Goal: Task Accomplishment & Management: Manage account settings

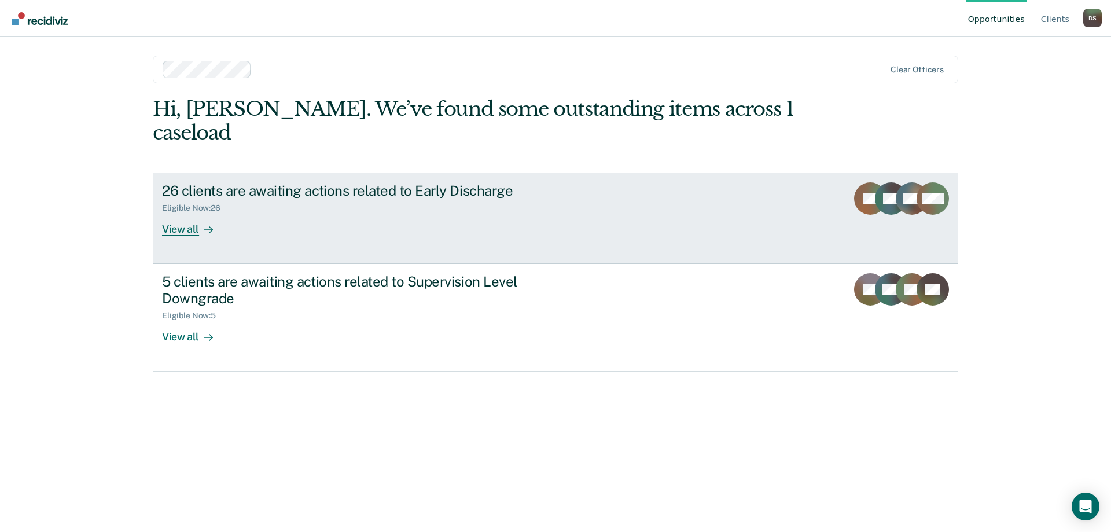
click at [185, 213] on div "View all" at bounding box center [194, 224] width 65 height 23
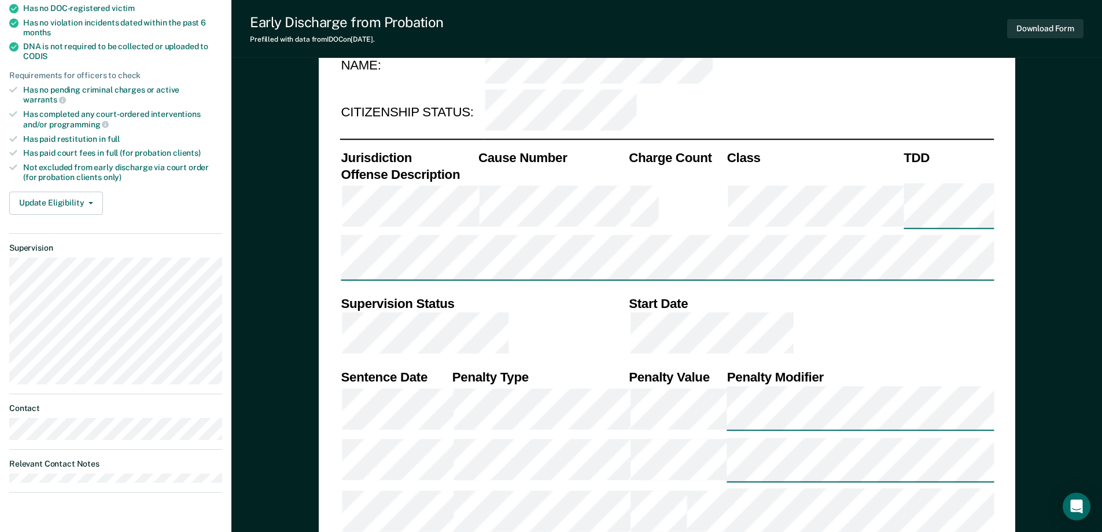
scroll to position [231, 0]
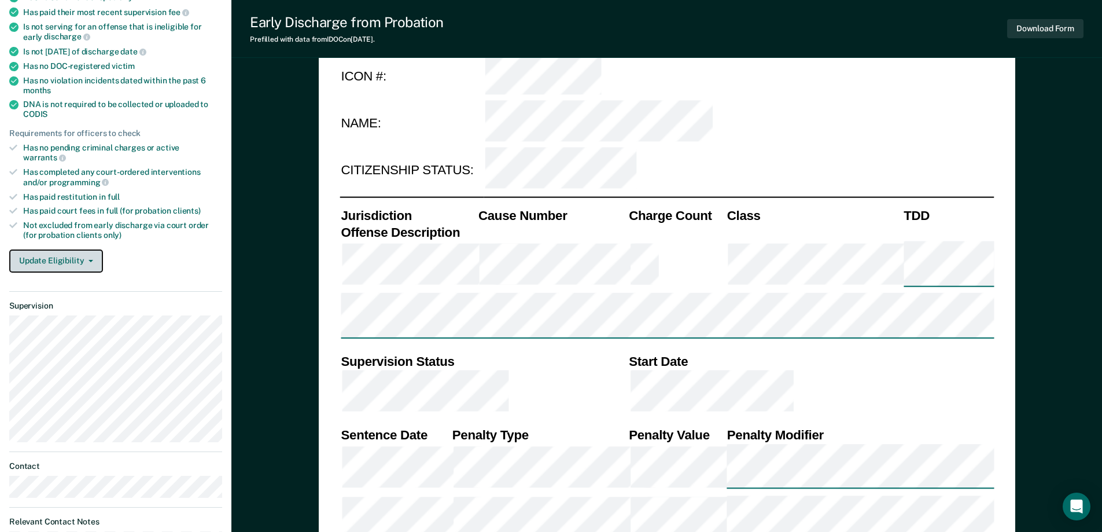
click at [65, 251] on button "Update Eligibility" at bounding box center [56, 260] width 94 height 23
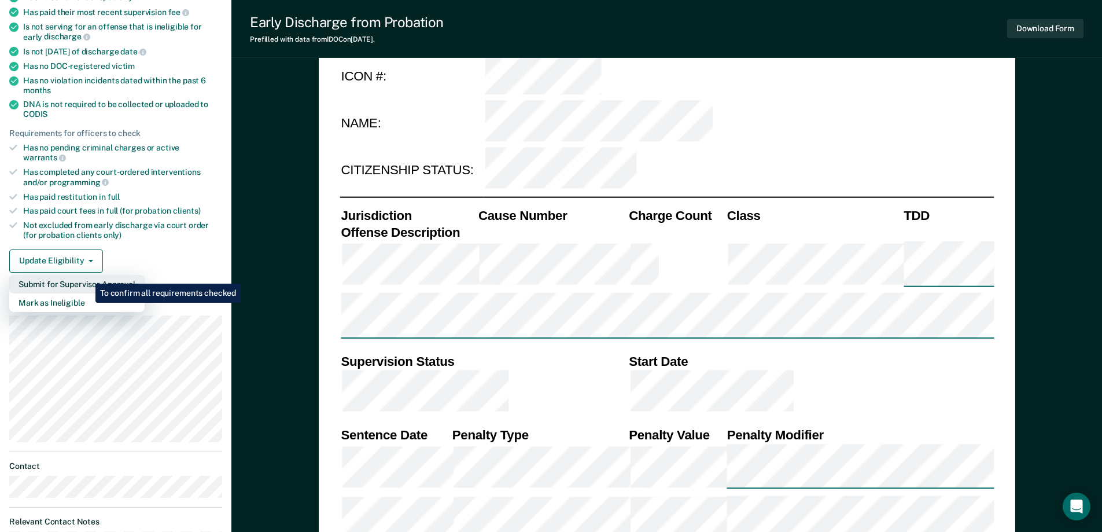
click at [87, 275] on button "Submit for Supervisor Approval" at bounding box center [76, 284] width 135 height 19
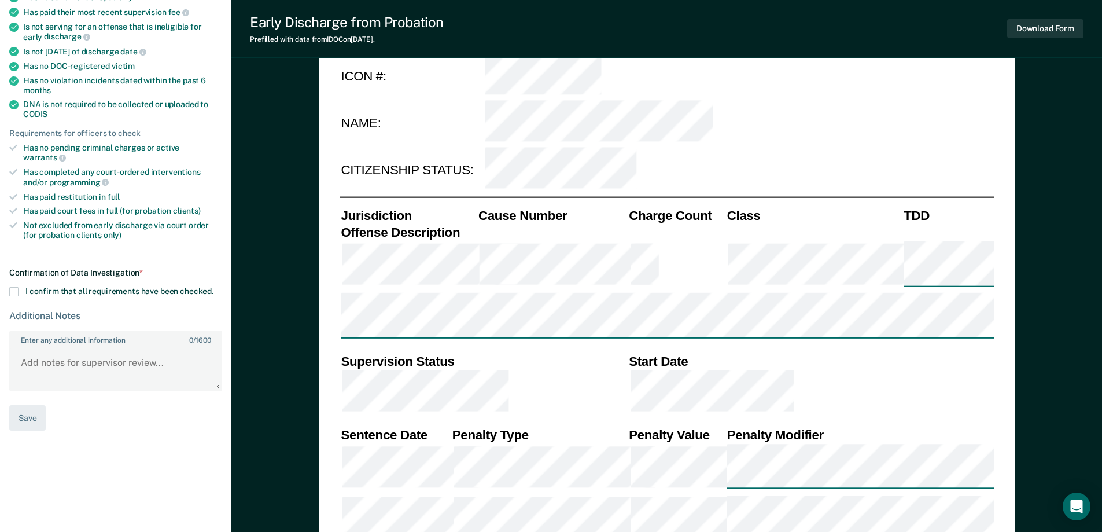
click at [12, 287] on span at bounding box center [13, 291] width 9 height 9
click at [214, 287] on input "I confirm that all requirements have been checked." at bounding box center [214, 287] width 0 height 0
click at [24, 406] on button "Save" at bounding box center [27, 418] width 36 height 26
type textarea "x"
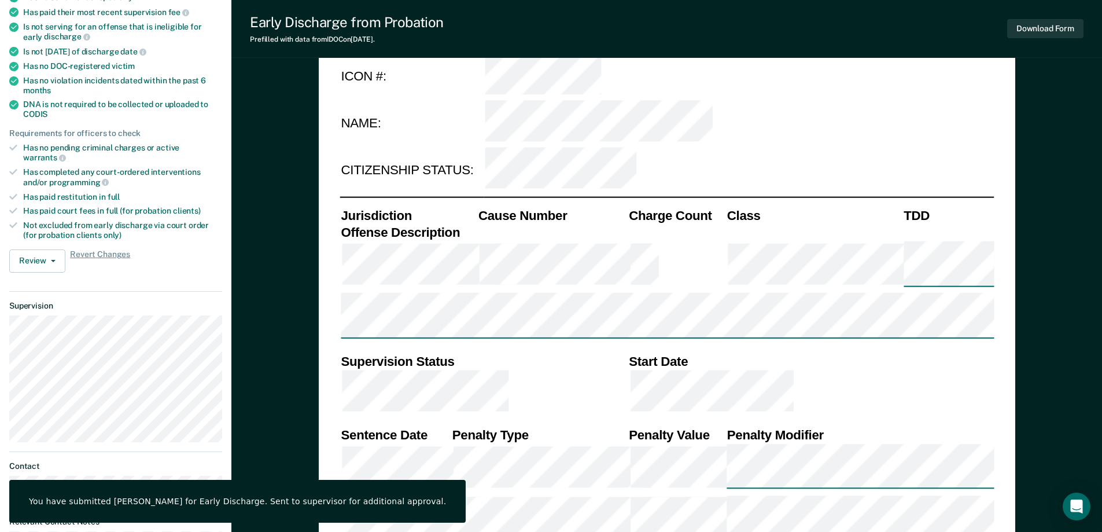
scroll to position [0, 0]
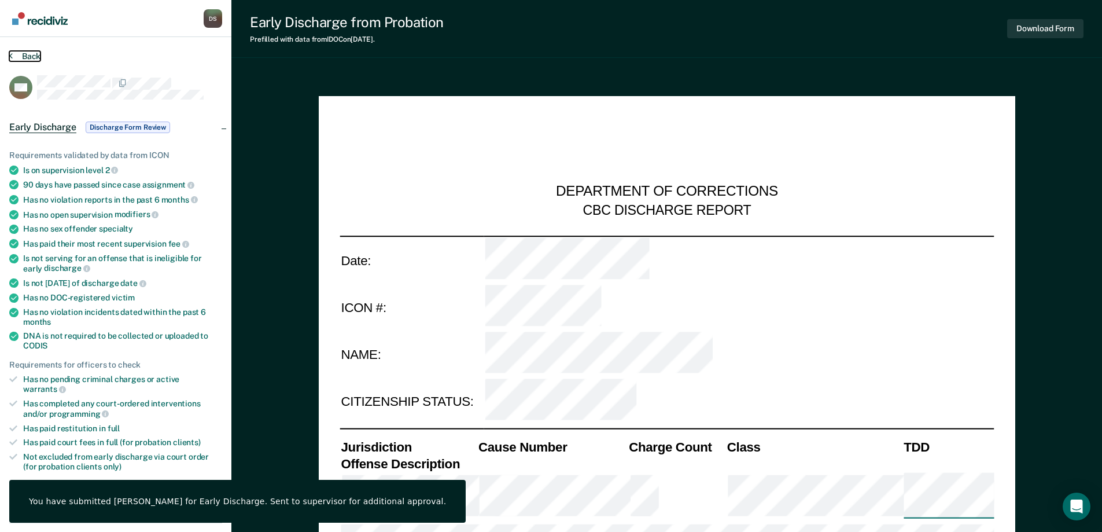
click at [23, 53] on button "Back" at bounding box center [24, 56] width 31 height 10
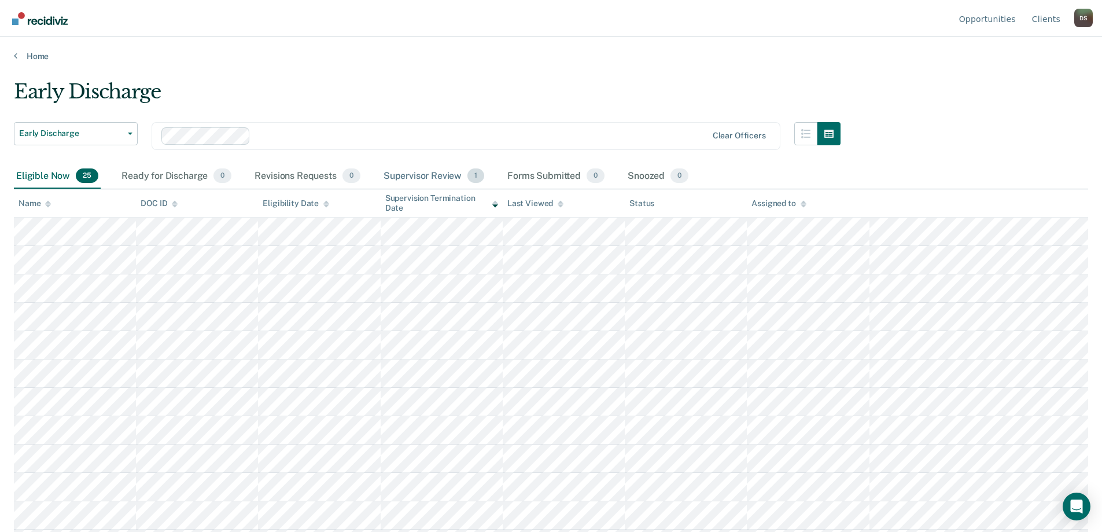
click at [400, 172] on div "Supervisor Review 1" at bounding box center [434, 176] width 106 height 25
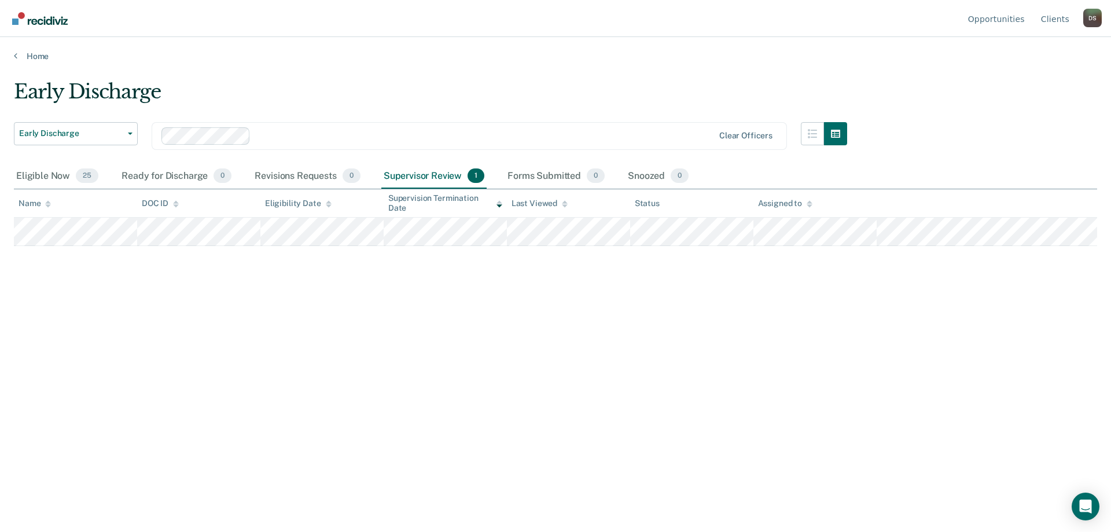
click at [1089, 17] on div "D S" at bounding box center [1092, 18] width 19 height 19
click at [1031, 89] on link "Log Out" at bounding box center [1046, 91] width 75 height 10
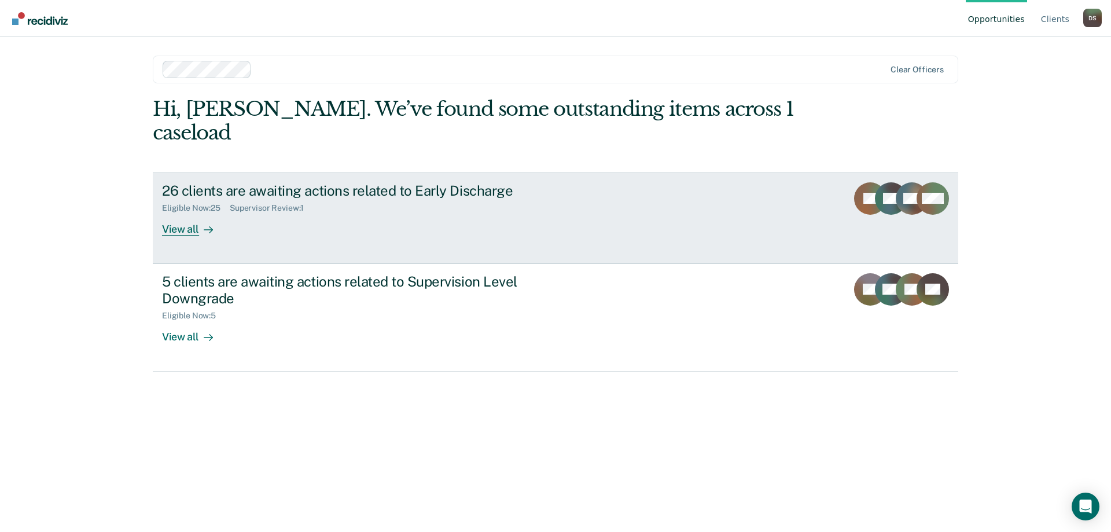
click at [252, 182] on div "26 clients are awaiting actions related to Early Discharge" at bounding box center [365, 190] width 406 height 17
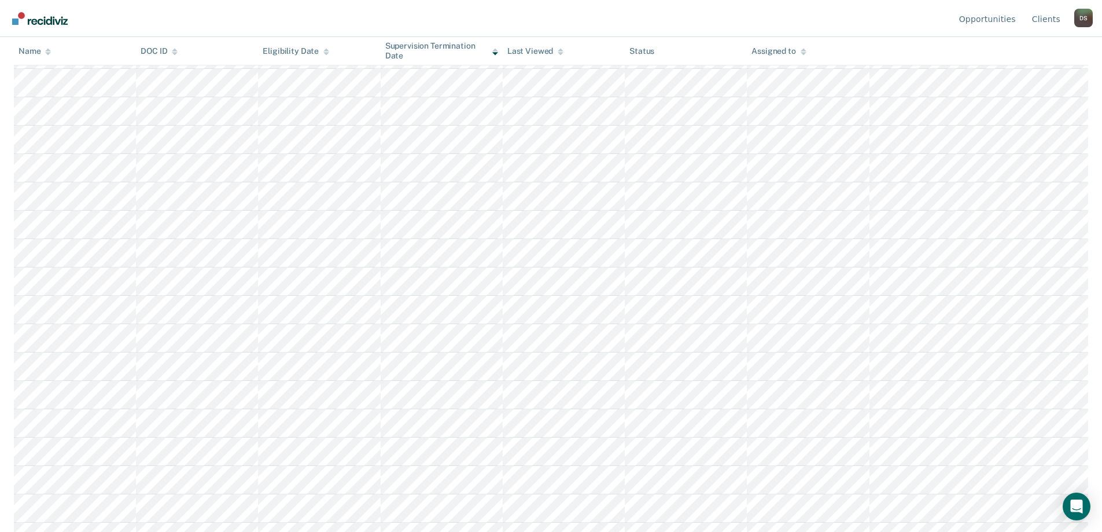
scroll to position [395, 0]
